Goal: Task Accomplishment & Management: Complete application form

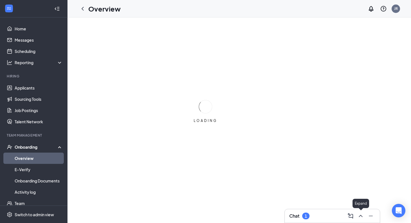
click at [357, 215] on button at bounding box center [360, 215] width 9 height 9
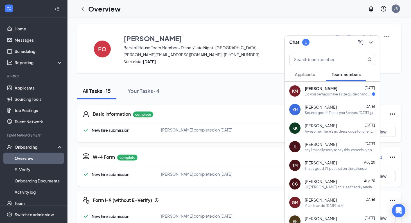
click at [353, 96] on div "KM Kinley Manuel Aug 25 Do you perhaps have a size guide or and example of the …" at bounding box center [332, 91] width 95 height 19
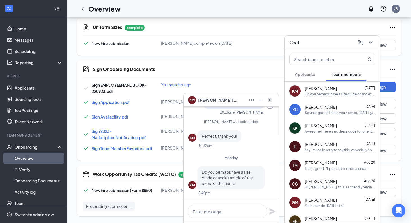
scroll to position [357, 0]
click at [275, 100] on div "KM Kinley Manuel" at bounding box center [231, 100] width 95 height 14
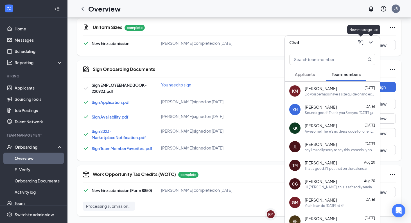
click at [369, 44] on icon "ChevronDown" at bounding box center [371, 42] width 7 height 7
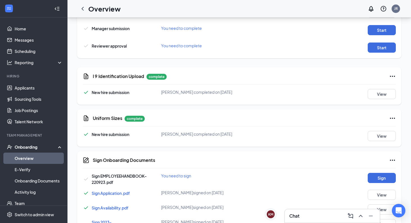
scroll to position [269, 0]
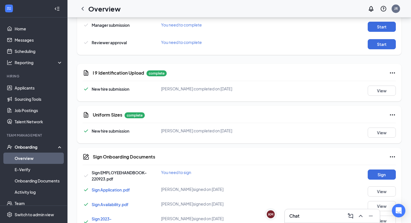
click at [400, 136] on div "Uniform Sizes complete New hire submission Fernando J Ontiveros completed on Au…" at bounding box center [239, 124] width 325 height 37
click at [394, 132] on button "View" at bounding box center [382, 132] width 28 height 10
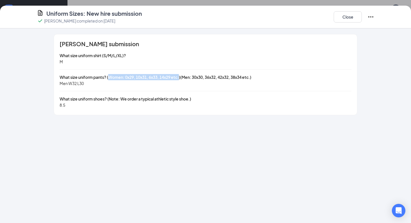
drag, startPoint x: 109, startPoint y: 78, endPoint x: 182, endPoint y: 76, distance: 73.2
click at [182, 76] on span "What size uniform pants? (Women: 0x29, 10x31, 6x33, 14x29 etc.)(Men: 30x30, 36x…" at bounding box center [156, 77] width 192 height 5
drag, startPoint x: 107, startPoint y: 76, endPoint x: 183, endPoint y: 76, distance: 75.4
click at [183, 76] on span "What size uniform pants? (Women: 0x29, 10x31, 6x33, 14x29 etc.)(Men: 30x30, 36x…" at bounding box center [156, 77] width 192 height 5
copy span "(Women: 0x29, 10x31, 6x33, 14x29 etc.)"
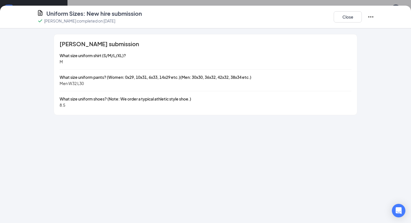
click at [352, 10] on div "Close" at bounding box center [354, 17] width 41 height 15
click at [351, 15] on button "Close" at bounding box center [348, 16] width 28 height 11
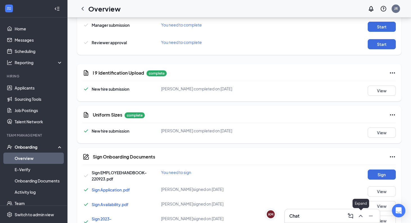
click at [358, 214] on icon "ChevronUp" at bounding box center [361, 215] width 7 height 7
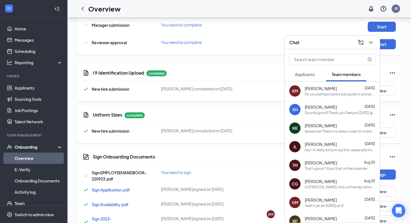
click at [347, 95] on div "Do you perhaps have a size guide or and example of the sizes for the pants" at bounding box center [340, 94] width 71 height 5
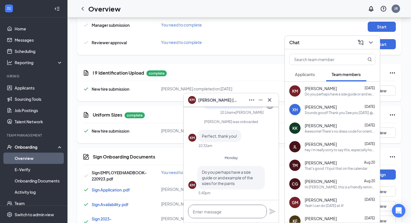
click at [222, 208] on textarea at bounding box center [227, 212] width 79 height 14
paste textarea "(Women: 0x29, 10x31, 6x33, 14x29 etc.)"
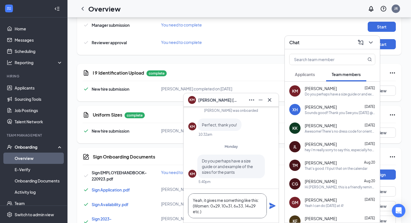
type textarea "Yeah, it gives me something like this: (Women: 0x29, 10x31, 6x33, 14x29 etc.)"
click at [270, 205] on icon "Plane" at bounding box center [273, 206] width 6 height 6
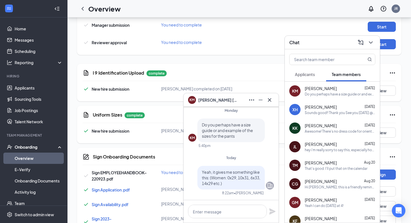
click at [274, 98] on button at bounding box center [269, 99] width 9 height 9
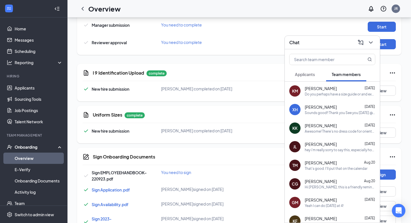
click at [375, 43] on button at bounding box center [371, 42] width 9 height 9
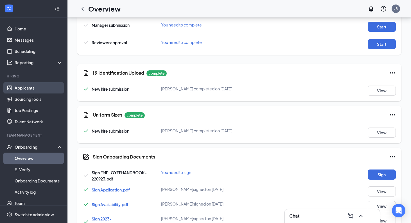
click at [42, 83] on link "Applicants" at bounding box center [39, 87] width 48 height 11
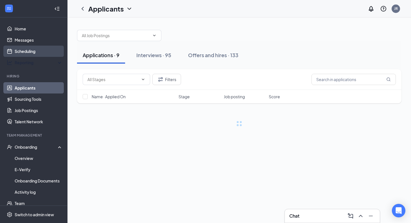
click at [46, 51] on link "Scheduling" at bounding box center [39, 51] width 48 height 11
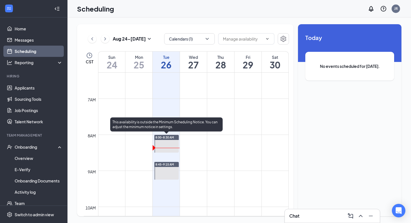
scroll to position [250, 0]
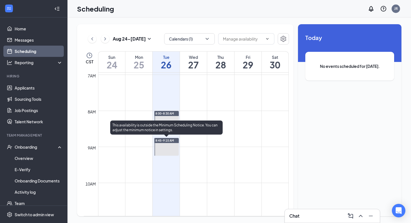
click at [172, 142] on div "8:45-9:15 AM" at bounding box center [166, 140] width 24 height 5
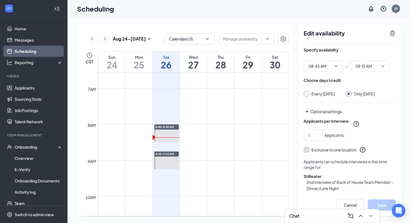
scroll to position [227, 0]
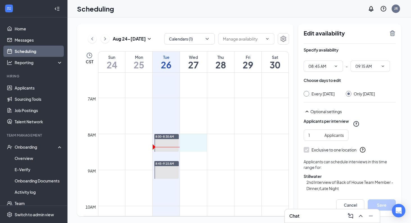
drag, startPoint x: 191, startPoint y: 136, endPoint x: 192, endPoint y: 144, distance: 7.9
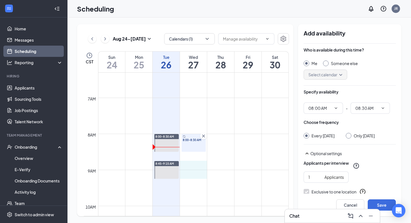
drag, startPoint x: 195, startPoint y: 162, endPoint x: 195, endPoint y: 173, distance: 11.5
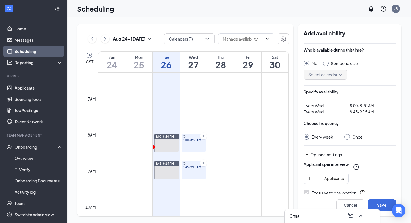
scroll to position [43, 0]
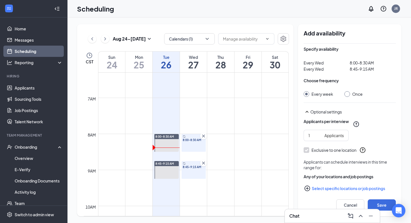
click at [349, 92] on div "Once" at bounding box center [354, 94] width 18 height 6
click at [349, 94] on div at bounding box center [348, 94] width 6 height 6
click at [349, 92] on div at bounding box center [348, 94] width 6 height 6
click at [346, 94] on input "Once" at bounding box center [347, 93] width 4 height 4
radio input "true"
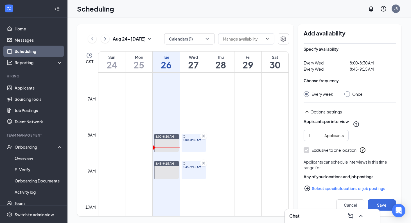
radio input "false"
click at [322, 187] on button "Select specific locations or job postings" at bounding box center [350, 188] width 92 height 11
checkbox input "true"
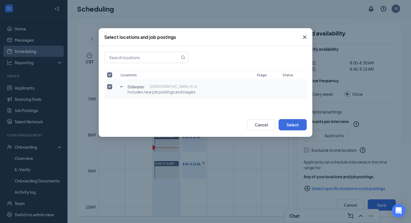
click at [120, 88] on icon "SmallChevronDown" at bounding box center [121, 86] width 7 height 7
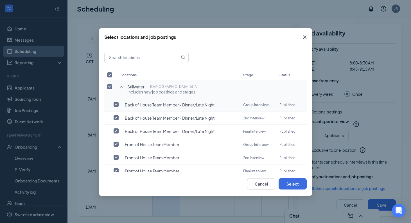
click at [117, 103] on input "checkbox" at bounding box center [116, 104] width 5 height 5
checkbox input "true"
checkbox input "false"
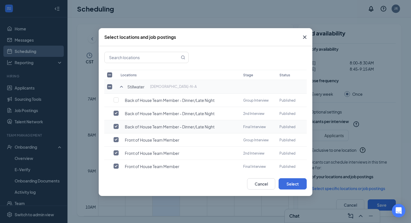
click at [116, 123] on td at bounding box center [111, 126] width 14 height 13
click at [116, 126] on input "checkbox" at bounding box center [116, 126] width 5 height 5
checkbox input "false"
click at [116, 138] on input "checkbox" at bounding box center [116, 139] width 5 height 5
checkbox input "false"
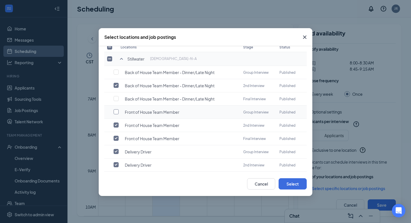
scroll to position [31, 0]
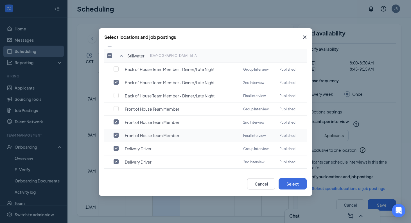
click at [117, 133] on input "checkbox" at bounding box center [116, 135] width 5 height 5
checkbox input "false"
click at [117, 149] on input "checkbox" at bounding box center [116, 148] width 5 height 5
checkbox input "false"
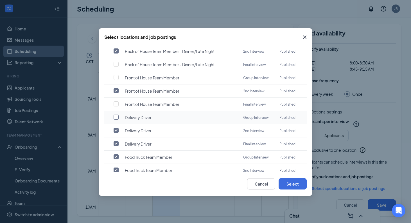
scroll to position [66, 0]
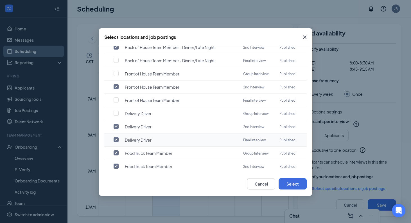
click at [118, 140] on input "checkbox" at bounding box center [116, 139] width 5 height 5
checkbox input "false"
click at [117, 155] on input "checkbox" at bounding box center [116, 152] width 5 height 5
checkbox input "false"
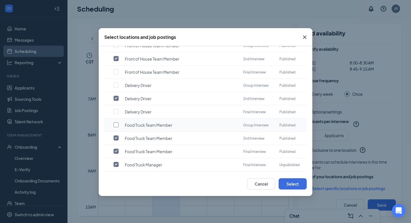
scroll to position [95, 0]
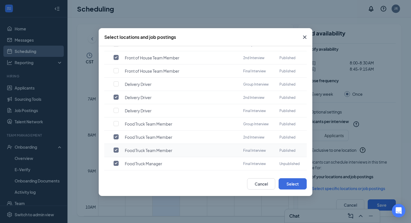
click at [117, 154] on td at bounding box center [111, 150] width 14 height 13
click at [117, 151] on input "checkbox" at bounding box center [116, 149] width 5 height 5
checkbox input "false"
click at [117, 164] on input "checkbox" at bounding box center [116, 163] width 5 height 5
checkbox input "false"
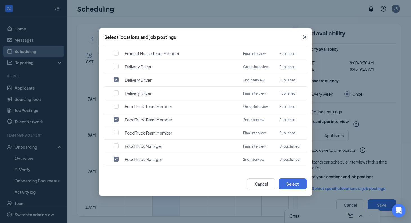
scroll to position [113, 0]
click at [116, 158] on input "checkbox" at bounding box center [116, 158] width 5 height 5
checkbox input "false"
click at [282, 179] on button "Select" at bounding box center [293, 183] width 28 height 11
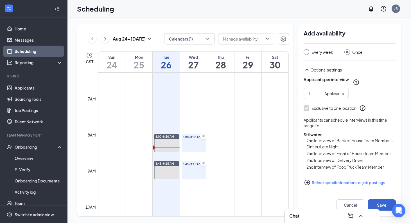
scroll to position [85, 0]
click at [380, 201] on button "Save" at bounding box center [382, 204] width 28 height 11
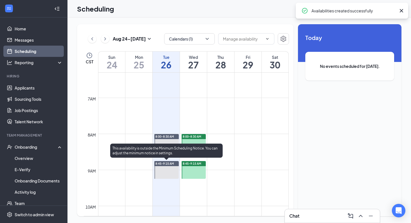
click at [164, 169] on div at bounding box center [166, 170] width 24 height 18
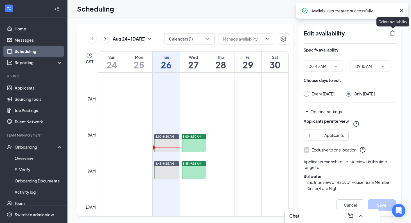
click at [392, 33] on icon "TrashOutline" at bounding box center [392, 33] width 7 height 7
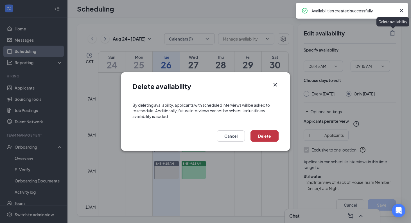
click at [273, 133] on button "Delete" at bounding box center [265, 135] width 28 height 11
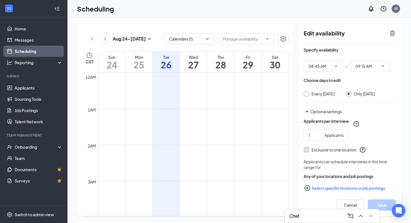
scroll to position [277, 0]
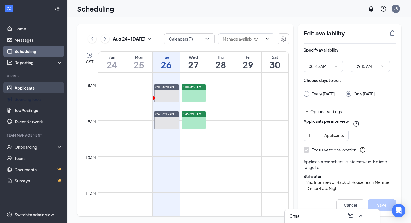
click at [40, 87] on link "Applicants" at bounding box center [39, 87] width 48 height 11
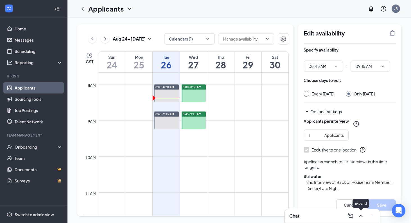
click at [360, 212] on button at bounding box center [360, 215] width 9 height 9
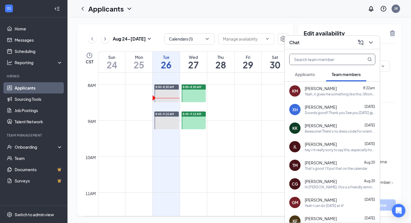
click at [338, 59] on input "text" at bounding box center [323, 59] width 67 height 11
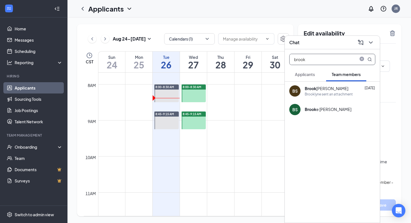
type input "brook"
click at [328, 88] on div "Brook lyne Sprague" at bounding box center [327, 89] width 44 height 6
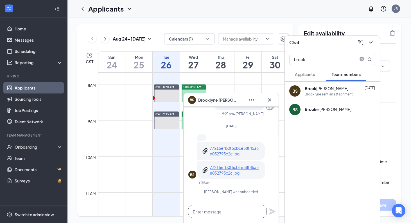
click at [222, 212] on textarea at bounding box center [227, 212] width 79 height 14
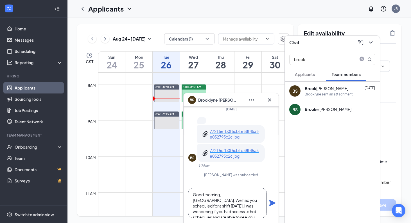
scroll to position [6, 0]
type textarea "Good morning, [GEOGRAPHIC_DATA]. We had you scheduled for a shift [DATE]. I was…"
click at [271, 201] on icon "Plane" at bounding box center [273, 203] width 6 height 6
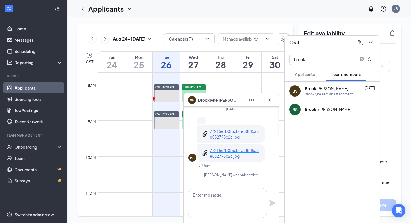
scroll to position [0, 0]
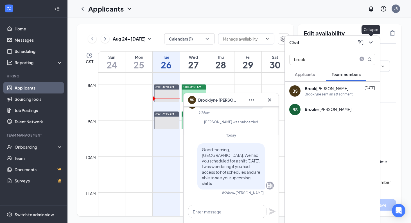
click at [371, 42] on icon "ChevronDown" at bounding box center [371, 42] width 4 height 2
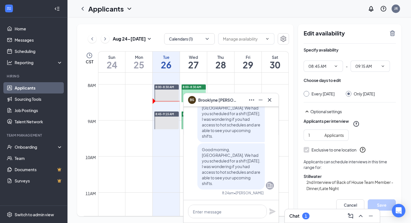
scroll to position [-6, 0]
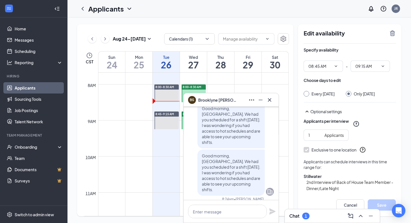
click at [274, 101] on button at bounding box center [269, 99] width 9 height 9
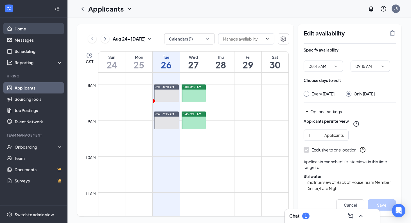
click at [28, 29] on link "Home" at bounding box center [39, 28] width 48 height 11
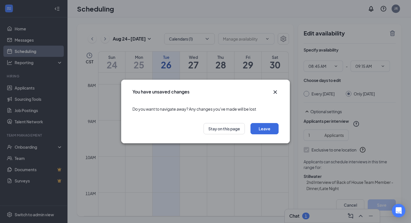
click at [276, 94] on icon "Cross" at bounding box center [275, 92] width 7 height 7
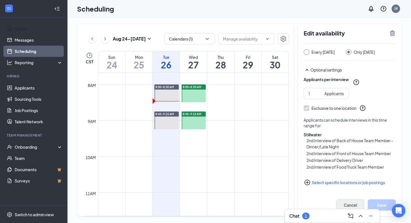
scroll to position [47, 0]
click at [353, 200] on button "Cancel" at bounding box center [350, 204] width 28 height 11
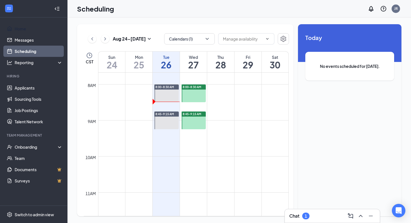
click at [228, 123] on td at bounding box center [193, 124] width 191 height 9
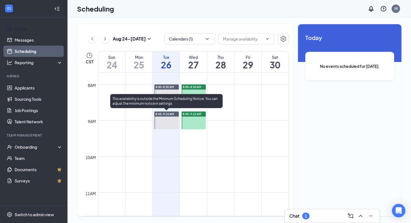
click at [166, 118] on div at bounding box center [166, 120] width 24 height 18
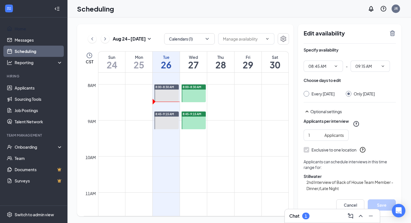
click at [394, 33] on icon "TrashOutline" at bounding box center [392, 33] width 5 height 6
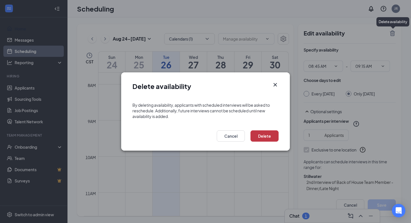
click at [263, 131] on button "Delete" at bounding box center [265, 135] width 28 height 11
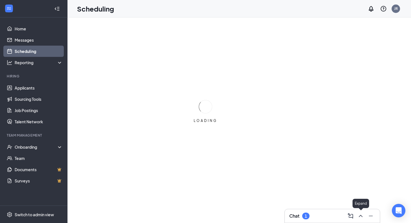
click at [362, 215] on icon "ChevronUp" at bounding box center [361, 215] width 7 height 7
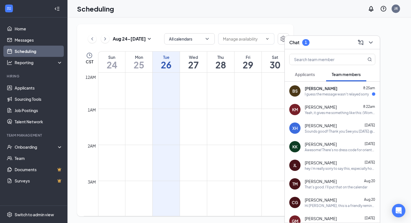
scroll to position [277, 0]
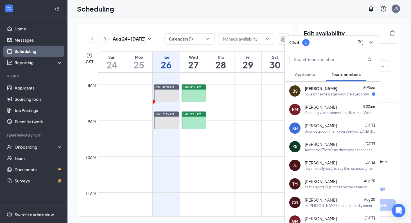
click at [349, 91] on div "Brooklyne Sprague 8:25am" at bounding box center [340, 89] width 71 height 6
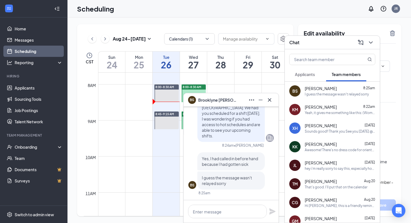
click at [191, 218] on div at bounding box center [227, 212] width 79 height 14
click at [202, 216] on textarea at bounding box center [227, 212] width 79 height 14
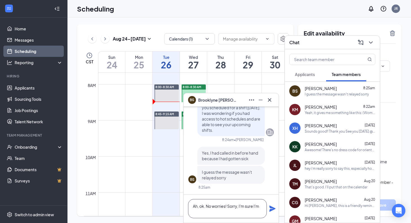
scroll to position [0, 0]
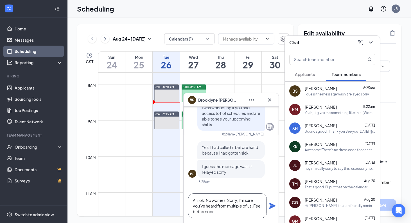
type textarea "Ah, ok. No worries! Sorry, I'm sure you've heard from multiple of us. Feel bett…"
click at [271, 205] on icon "Plane" at bounding box center [273, 206] width 6 height 6
click at [331, 202] on div "Colin Greer Aug 20" at bounding box center [340, 200] width 71 height 6
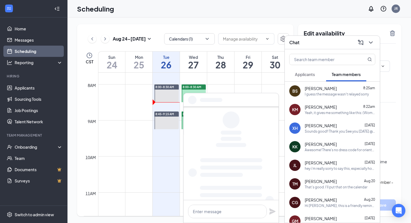
scroll to position [0, 0]
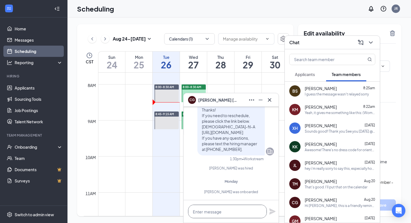
click at [212, 208] on textarea at bounding box center [227, 212] width 79 height 14
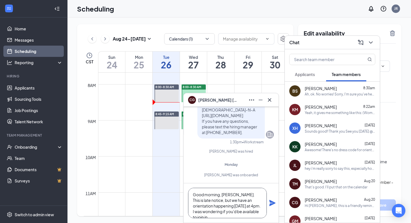
scroll to position [6, 0]
type textarea "Good morning, [PERSON_NAME]. This is late notice, but we have an orientation ha…"
click at [274, 204] on icon "Plane" at bounding box center [272, 202] width 7 height 7
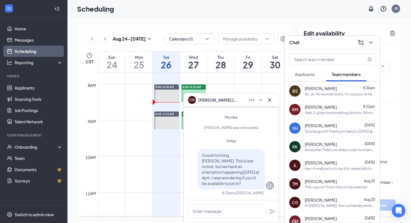
scroll to position [0, 0]
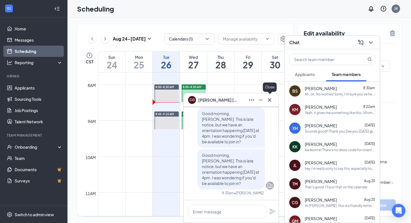
click at [274, 103] on div at bounding box center [269, 99] width 9 height 9
click at [270, 103] on icon "Cross" at bounding box center [269, 99] width 7 height 7
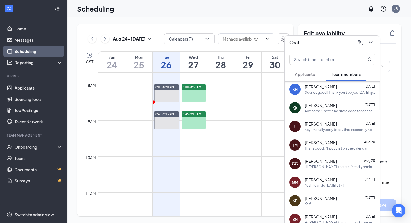
scroll to position [47, 0]
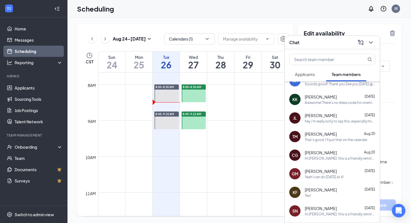
click at [316, 170] on span "[PERSON_NAME]" at bounding box center [321, 171] width 32 height 6
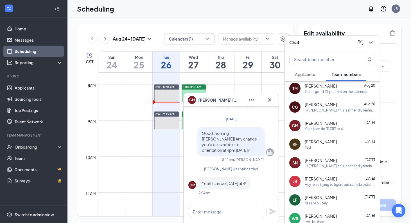
scroll to position [87, 0]
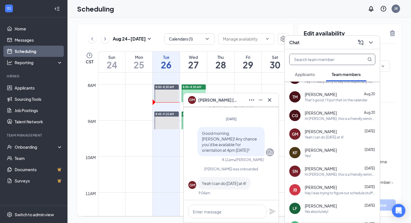
click at [327, 59] on input "text" at bounding box center [323, 59] width 67 height 11
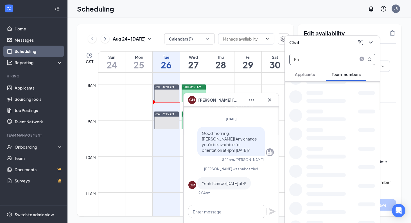
type input "K"
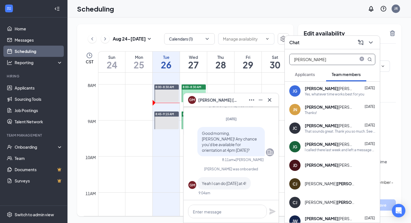
scroll to position [0, 0]
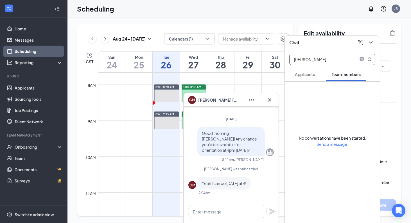
type input "James W"
click at [372, 39] on icon "ChevronDown" at bounding box center [371, 42] width 7 height 7
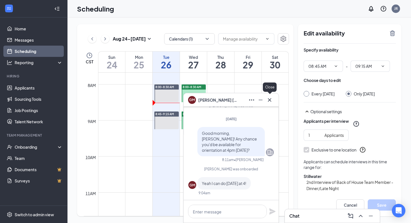
click at [272, 97] on icon "Cross" at bounding box center [269, 99] width 7 height 7
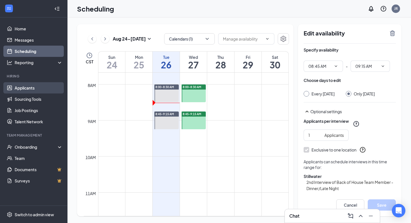
click at [38, 86] on link "Applicants" at bounding box center [39, 87] width 48 height 11
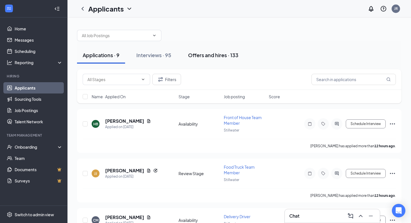
click at [238, 60] on button "Offers and hires · 133" at bounding box center [214, 55] width 62 height 17
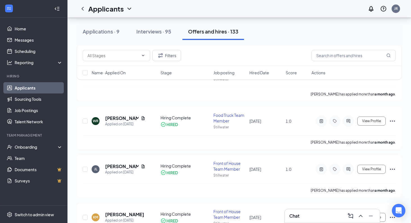
scroll to position [666, 0]
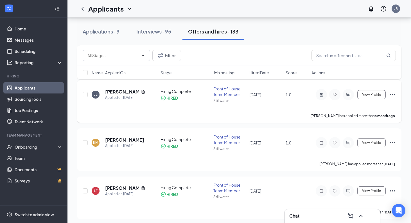
click at [392, 96] on icon "Ellipses" at bounding box center [392, 94] width 7 height 7
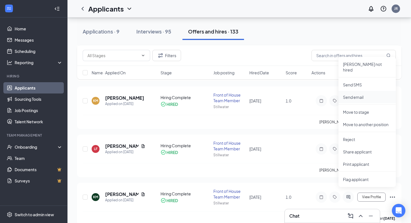
scroll to position [714, 0]
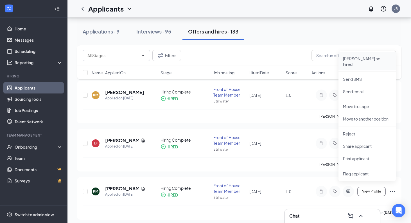
click at [368, 59] on p "[PERSON_NAME] not hired" at bounding box center [367, 61] width 48 height 11
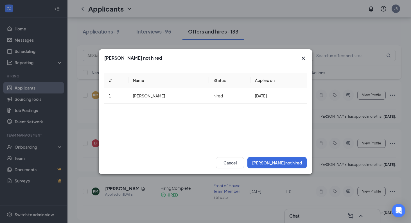
click at [302, 56] on icon "Cross" at bounding box center [303, 58] width 7 height 7
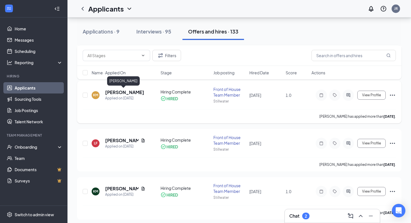
click at [112, 89] on h5 "[PERSON_NAME]" at bounding box center [124, 92] width 39 height 6
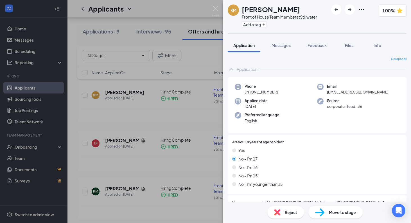
click at [367, 10] on div "KM [PERSON_NAME] Front of House Team Member at Stillwater Add a tag 100%" at bounding box center [317, 16] width 188 height 33
click at [363, 10] on icon "Ellipses" at bounding box center [361, 9] width 7 height 7
click at [164, 34] on div "KM [PERSON_NAME] Front of House Team Member at Stillwater Add a tag 100% Applic…" at bounding box center [205, 111] width 411 height 223
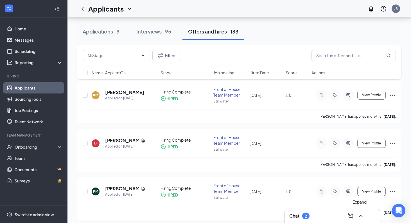
click at [358, 212] on button at bounding box center [360, 215] width 9 height 9
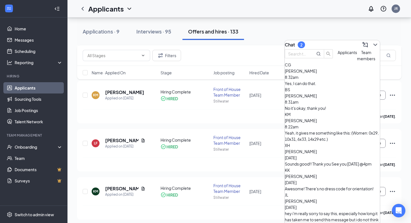
click at [346, 86] on div "Yes, I can do that." at bounding box center [332, 83] width 95 height 6
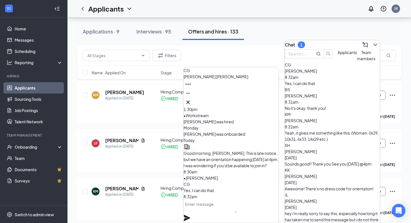
click at [233, 208] on textarea at bounding box center [210, 206] width 53 height 14
click at [237, 210] on textarea "Amazing! See you then!" at bounding box center [210, 206] width 53 height 14
type textarea "Amazing! See you then!"
click at [276, 210] on div "Amazing! See you then!" at bounding box center [231, 210] width 95 height 23
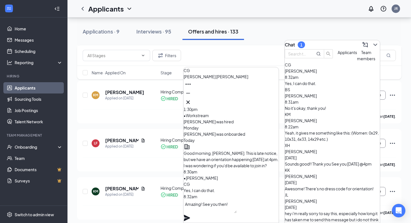
click at [190, 215] on icon "Plane" at bounding box center [187, 218] width 6 height 6
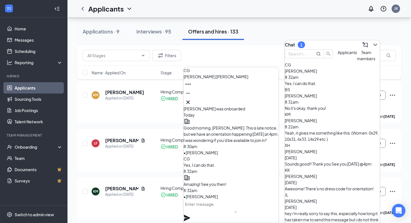
click at [352, 111] on div "No it's okay, thank you!" at bounding box center [332, 108] width 95 height 6
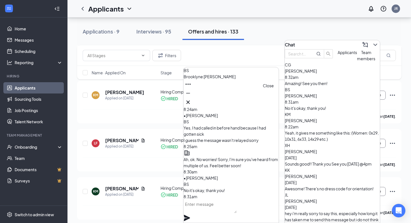
click at [192, 102] on icon "Cross" at bounding box center [188, 102] width 7 height 7
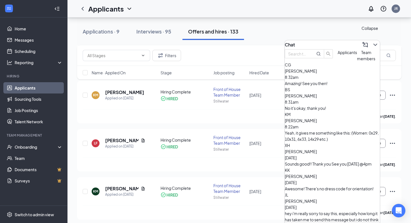
click at [372, 44] on icon "ChevronDown" at bounding box center [375, 44] width 7 height 7
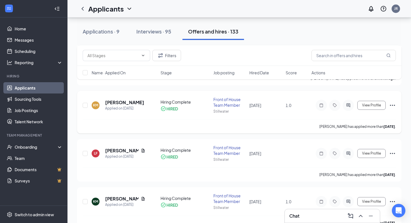
scroll to position [701, 0]
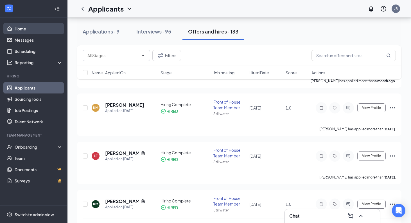
click at [30, 29] on link "Home" at bounding box center [39, 28] width 48 height 11
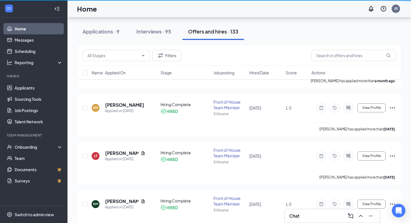
scroll to position [12, 0]
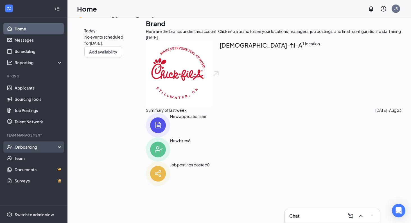
click at [36, 149] on div "Onboarding" at bounding box center [36, 147] width 43 height 6
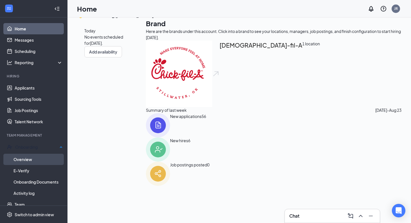
click at [39, 158] on link "Overview" at bounding box center [38, 159] width 49 height 11
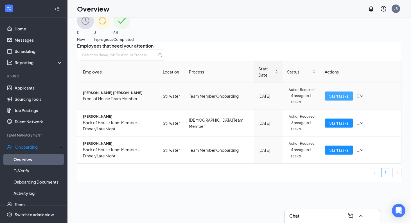
click at [349, 100] on button "Start tasks" at bounding box center [339, 95] width 28 height 9
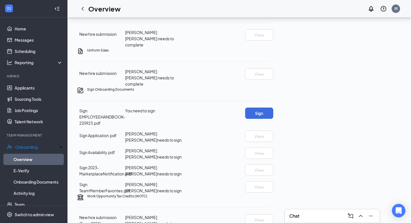
scroll to position [272, 0]
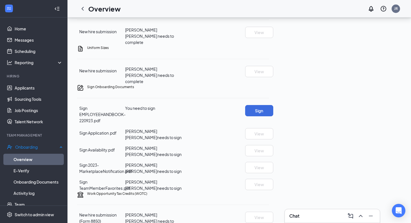
click at [37, 158] on link "Overview" at bounding box center [38, 159] width 49 height 11
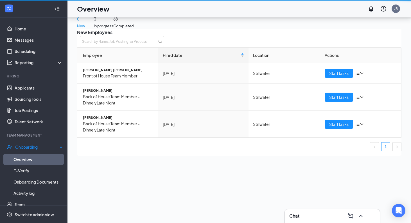
scroll to position [25, 0]
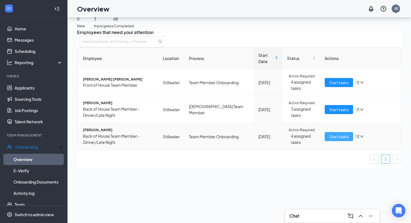
click at [325, 141] on button "Start tasks" at bounding box center [339, 136] width 28 height 9
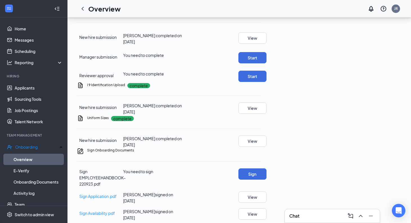
scroll to position [211, 0]
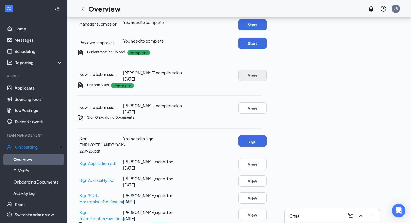
click at [267, 81] on button "View" at bounding box center [253, 74] width 28 height 11
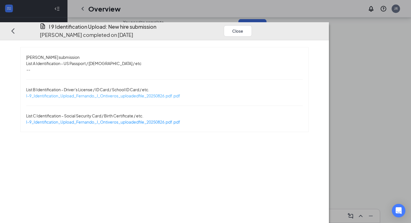
click at [180, 93] on span "I-9_Identification_Upload_Fernando_J_Ontiveros_uploadedfile_20250826.pdf.pdf" at bounding box center [103, 95] width 154 height 5
click at [115, 119] on span "I-9_Identification_Upload_Fernando_J_Ontiveros_uploadedfile_20250826.pdf.pdf" at bounding box center [103, 121] width 154 height 5
click at [252, 25] on button "Close" at bounding box center [238, 30] width 28 height 11
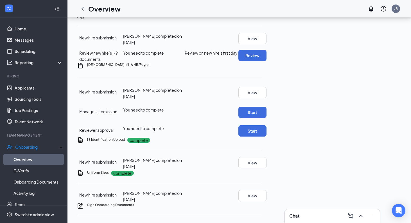
scroll to position [122, 0]
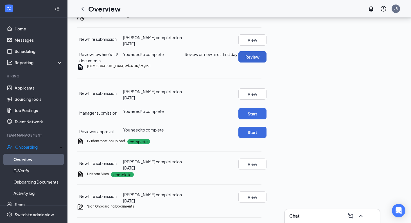
click at [267, 62] on button "Review" at bounding box center [253, 56] width 28 height 11
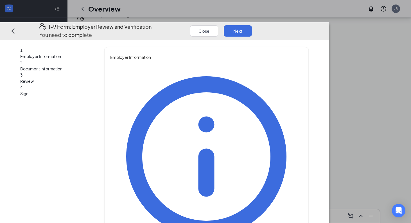
type input "H"
type input "[PERSON_NAME]"
type input "Director"
click at [252, 25] on button "Next" at bounding box center [238, 30] width 28 height 11
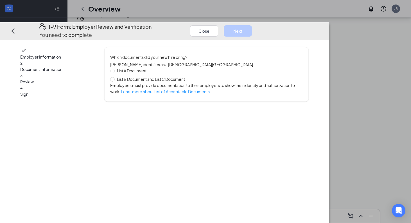
click at [171, 76] on span "List B Document and List C Document" at bounding box center [151, 79] width 73 height 6
click at [114, 77] on input "List B Document and List C Document" at bounding box center [112, 79] width 4 height 4
radio input "true"
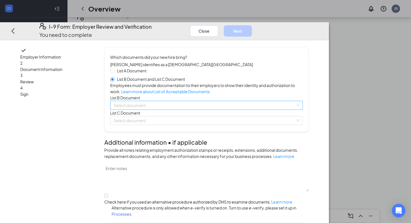
click at [162, 109] on input "search" at bounding box center [205, 105] width 182 height 8
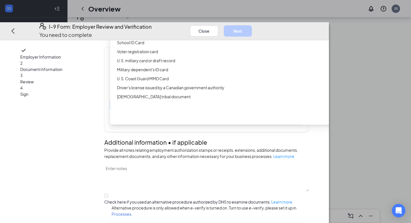
click at [188, 28] on div "Driver’s License issued by U.S State or outlying US possession" at bounding box center [225, 24] width 217 height 6
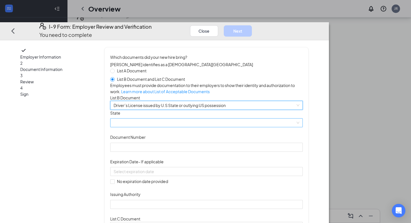
click at [153, 127] on span at bounding box center [207, 123] width 186 height 8
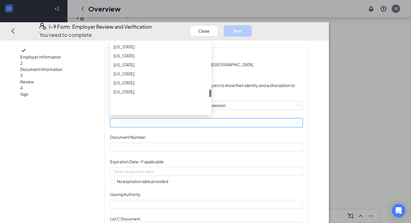
scroll to position [451, 0]
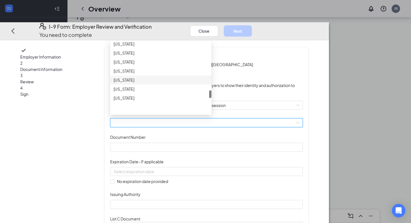
click at [162, 85] on div "[US_STATE]" at bounding box center [160, 80] width 101 height 9
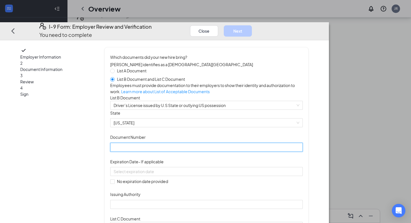
click at [172, 152] on input "Document Number" at bounding box center [206, 147] width 192 height 9
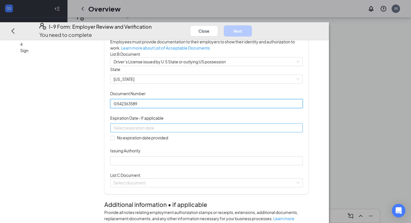
scroll to position [48, 0]
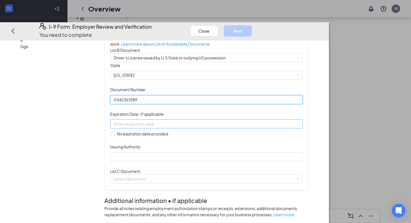
type input "G542363589"
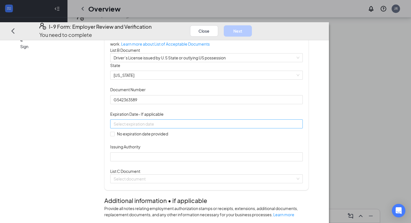
click at [234, 127] on div at bounding box center [207, 124] width 186 height 6
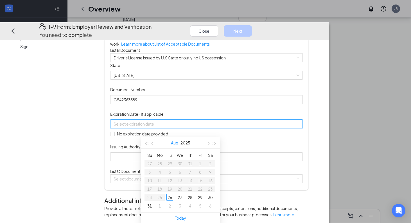
scroll to position [150, 0]
click at [216, 138] on button "button" at bounding box center [215, 138] width 6 height 11
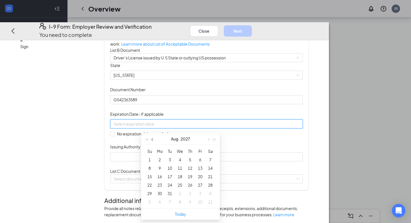
click at [154, 140] on button "button" at bounding box center [153, 138] width 6 height 11
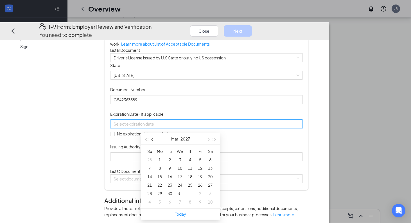
click at [154, 140] on button "button" at bounding box center [153, 138] width 6 height 11
click at [208, 138] on button "button" at bounding box center [208, 138] width 6 height 11
type input "[DATE]"
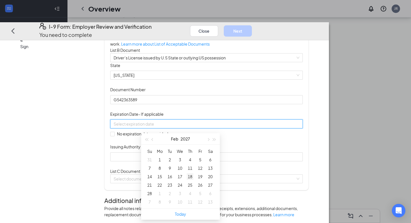
type input "[DATE]"
click at [147, 194] on div "28" at bounding box center [149, 193] width 7 height 7
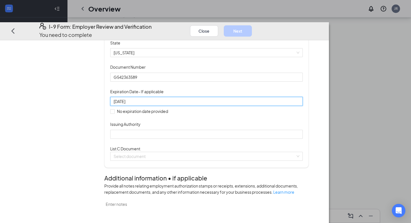
scroll to position [74, 0]
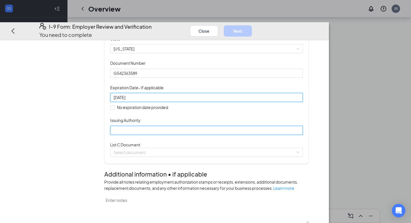
click at [157, 135] on input "Issuing Authority" at bounding box center [206, 130] width 192 height 9
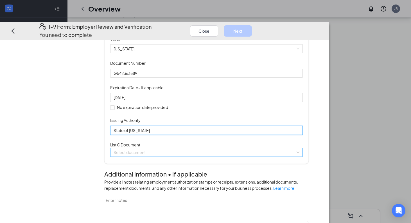
type input "State of [US_STATE]"
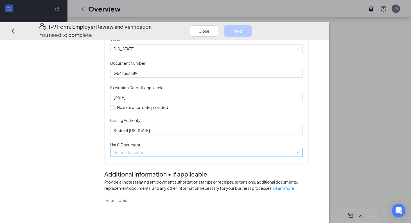
click at [177, 156] on input "search" at bounding box center [205, 152] width 182 height 8
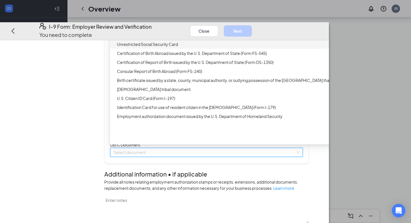
click at [187, 47] on div "Unrestricted Social Security Card" at bounding box center [225, 44] width 217 height 6
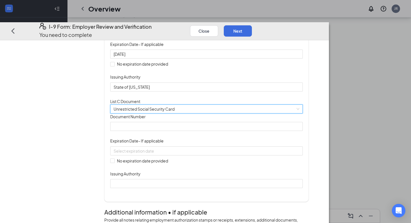
scroll to position [121, 0]
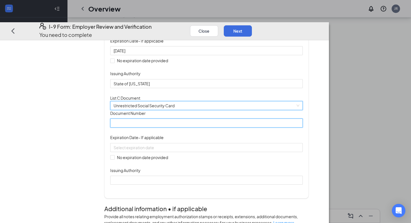
click at [175, 127] on input "Document Number" at bounding box center [206, 122] width 192 height 9
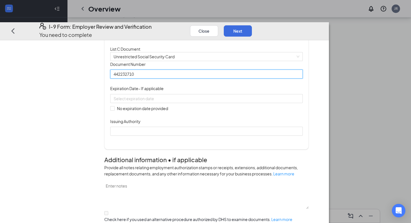
scroll to position [175, 0]
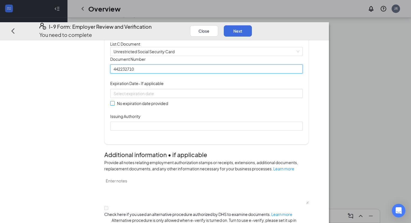
type input "442232710"
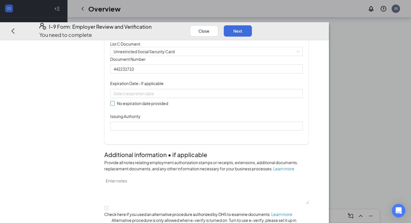
click at [158, 106] on span "No expiration date provided" at bounding box center [143, 103] width 56 height 6
click at [114, 105] on input "No expiration date provided" at bounding box center [112, 103] width 4 height 4
checkbox input "true"
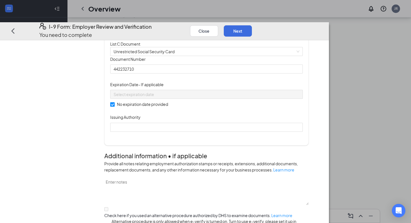
click at [157, 122] on div "Issuing Authority" at bounding box center [206, 118] width 192 height 8
click at [149, 138] on div "Which documents did your new hire bring? [PERSON_NAME] identifies as a [DEMOGRA…" at bounding box center [206, 8] width 192 height 259
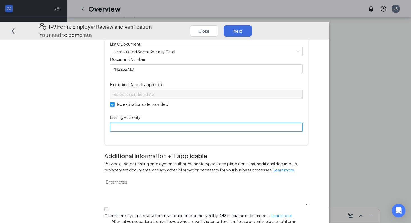
click at [155, 132] on input "Issuing Authority" at bounding box center [206, 127] width 192 height 9
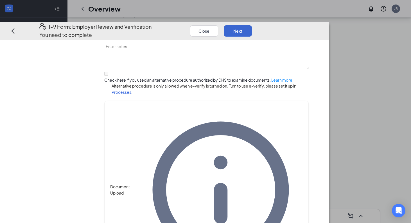
type input "Social Security Administration"
click at [252, 25] on button "Next" at bounding box center [238, 30] width 28 height 11
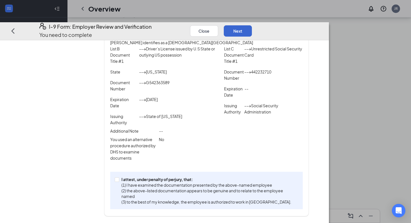
scroll to position [106, 0]
click at [156, 182] on p "I attest, under penalty of perjury, that:" at bounding box center [209, 179] width 174 height 6
click at [119, 181] on input "I attest, under penalty of [PERSON_NAME], that: (1) I have examined the documen…" at bounding box center [117, 179] width 4 height 4
checkbox input "true"
click at [252, 25] on button "Next" at bounding box center [238, 30] width 28 height 11
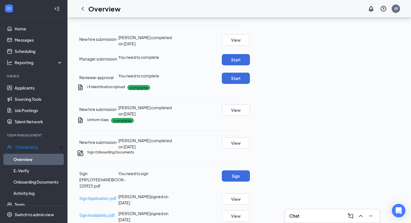
scroll to position [182, 0]
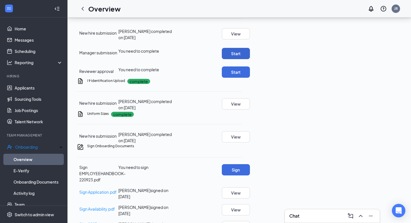
click at [250, 59] on button "Start" at bounding box center [236, 53] width 28 height 11
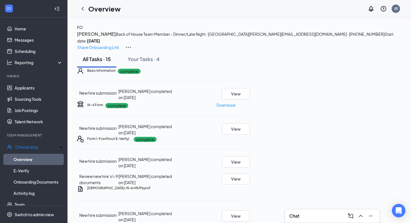
scroll to position [0, 0]
click at [83, 30] on h4 "FO" at bounding box center [80, 27] width 6 height 6
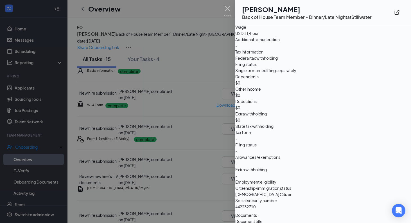
scroll to position [353, 0]
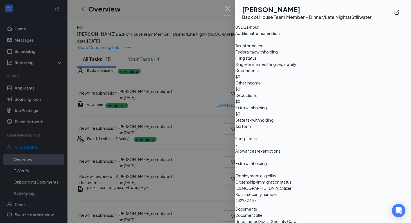
click at [174, 128] on div at bounding box center [205, 111] width 411 height 223
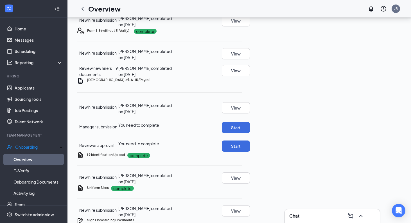
scroll to position [121, 0]
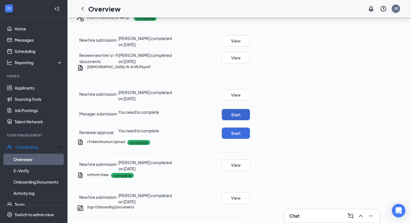
click at [250, 120] on button "Start" at bounding box center [236, 114] width 28 height 11
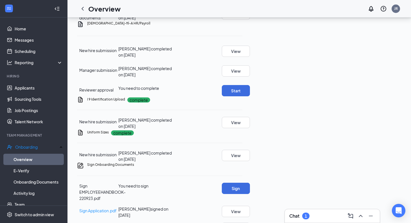
scroll to position [169, 0]
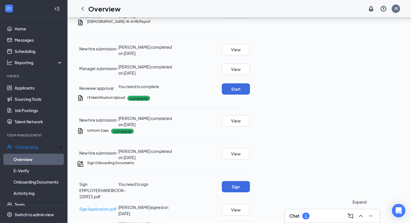
click at [360, 217] on icon "ChevronUp" at bounding box center [361, 215] width 7 height 7
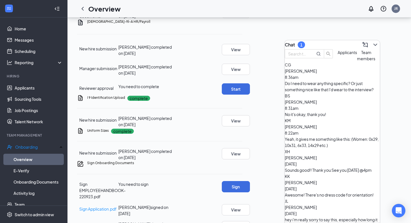
click at [323, 93] on div "CG [PERSON_NAME] 8:36am Do I need to wear anything specific? Or just something …" at bounding box center [332, 77] width 95 height 31
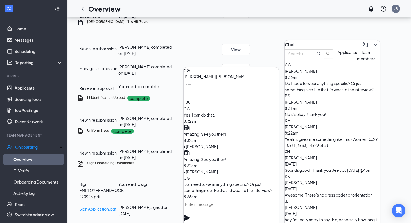
click at [223, 213] on textarea at bounding box center [210, 206] width 53 height 14
type textarea "N"
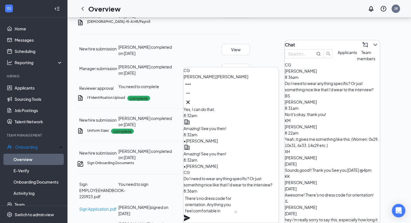
type textarea "There's no dress code for orientation. Anything you feel comfortable in"
click at [190, 214] on icon "Plane" at bounding box center [187, 217] width 7 height 7
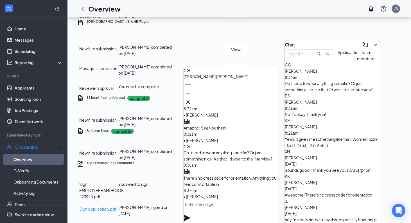
scroll to position [0, 0]
click at [175, 127] on div "I 9 Identification Upload complete New hire submission [PERSON_NAME] completed …" at bounding box center [159, 111] width 165 height 33
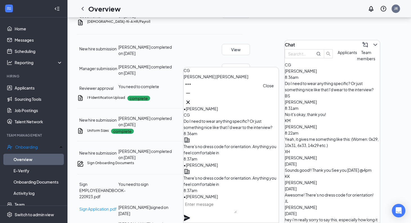
click at [192, 99] on icon "Cross" at bounding box center [188, 102] width 7 height 7
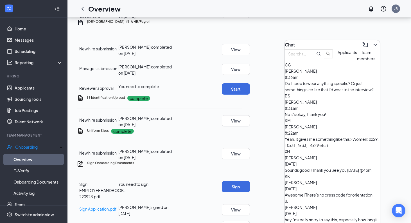
click at [372, 41] on icon "ChevronDown" at bounding box center [375, 44] width 7 height 7
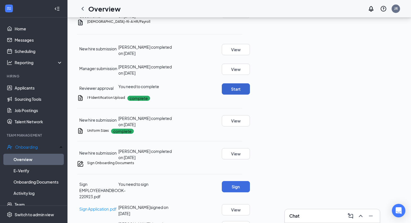
click at [250, 95] on button "Start" at bounding box center [236, 88] width 28 height 11
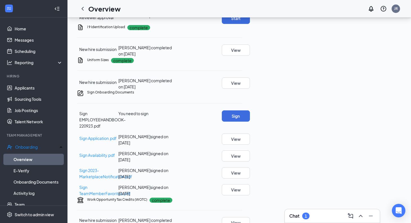
scroll to position [240, 0]
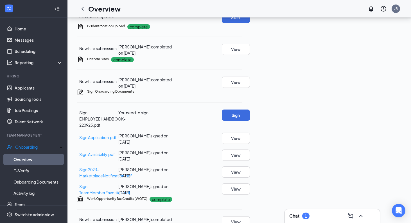
click at [250, 23] on button "Start" at bounding box center [236, 17] width 28 height 11
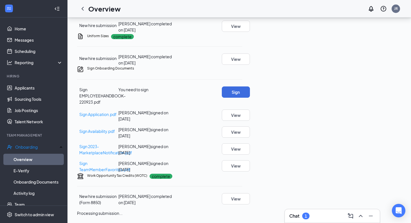
scroll to position [302, 0]
click at [250, 98] on button "Sign" at bounding box center [236, 91] width 28 height 11
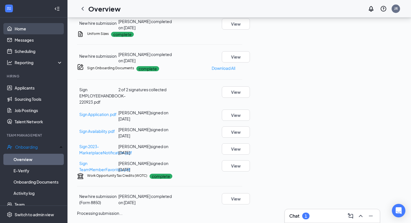
click at [46, 26] on link "Home" at bounding box center [39, 28] width 48 height 11
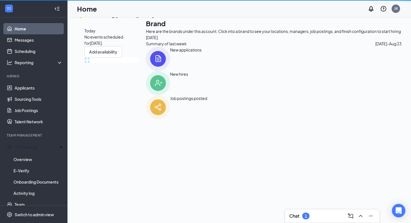
scroll to position [12, 0]
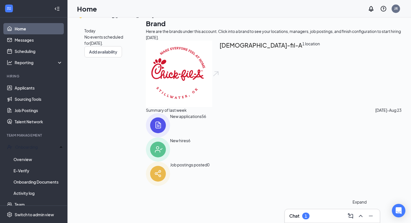
click at [360, 220] on button at bounding box center [360, 215] width 9 height 9
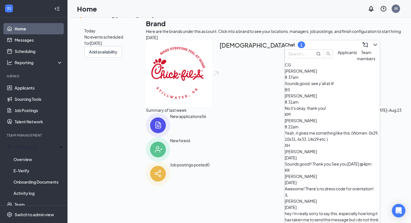
click at [355, 86] on div "Sounds good, see y'all at 4!" at bounding box center [332, 83] width 95 height 6
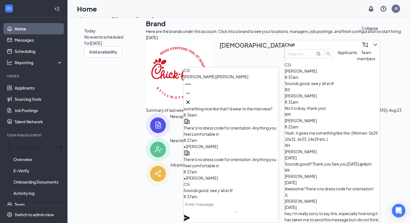
click at [372, 43] on icon "ChevronDown" at bounding box center [375, 44] width 7 height 7
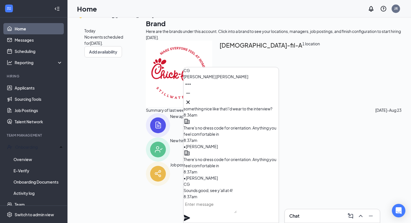
click at [193, 102] on button at bounding box center [188, 102] width 9 height 9
